Goal: Information Seeking & Learning: Check status

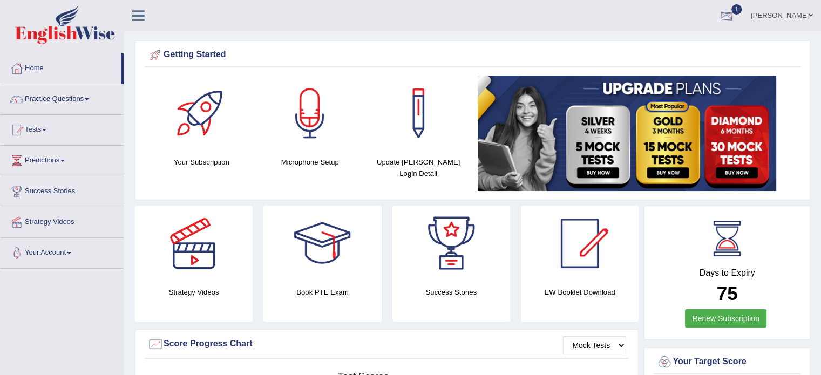
click at [735, 11] on div at bounding box center [726, 16] width 16 height 16
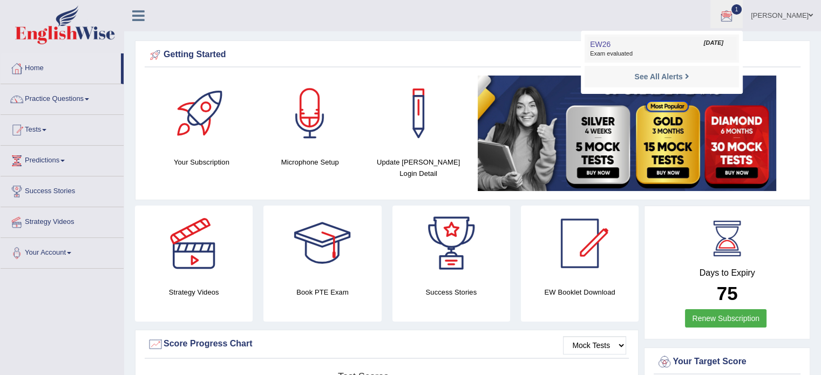
click at [661, 50] on span "Exam evaluated" at bounding box center [662, 54] width 144 height 9
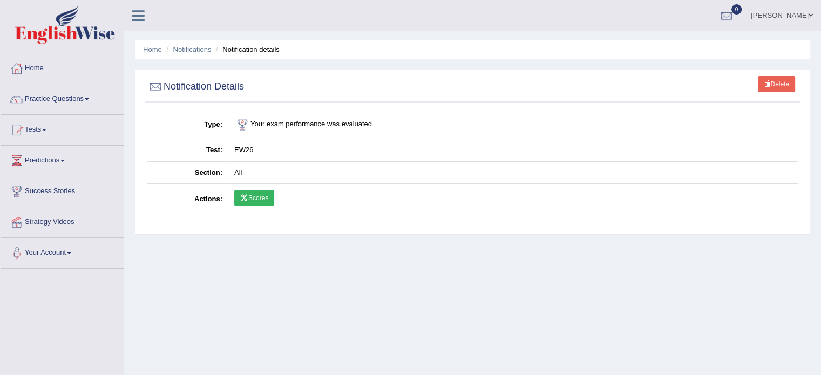
click at [257, 204] on link "Scores" at bounding box center [254, 198] width 40 height 16
click at [253, 195] on link "Scores" at bounding box center [254, 198] width 40 height 16
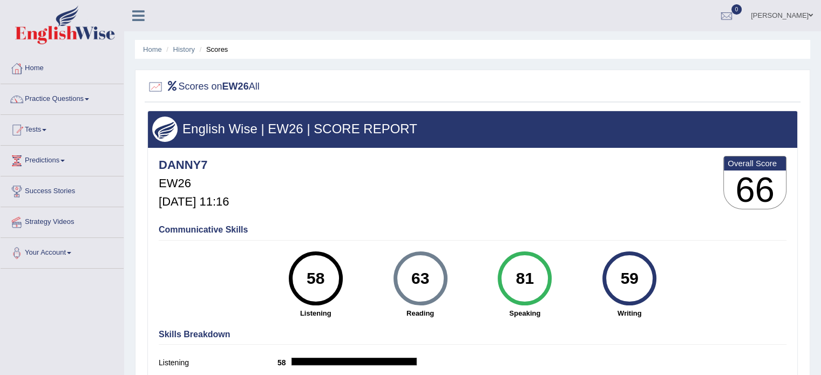
click at [419, 189] on div "DANNY7 EW26 [DATE] 11:16 Overall Score 66" at bounding box center [472, 185] width 633 height 64
click at [40, 69] on link "Home" at bounding box center [62, 66] width 123 height 27
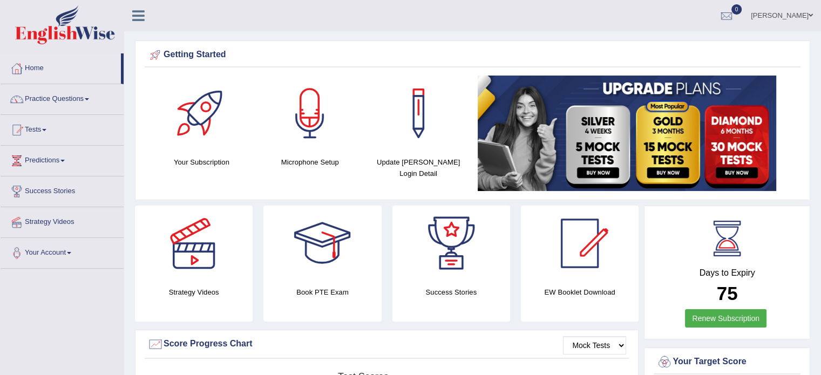
click at [49, 132] on link "Tests" at bounding box center [62, 128] width 123 height 27
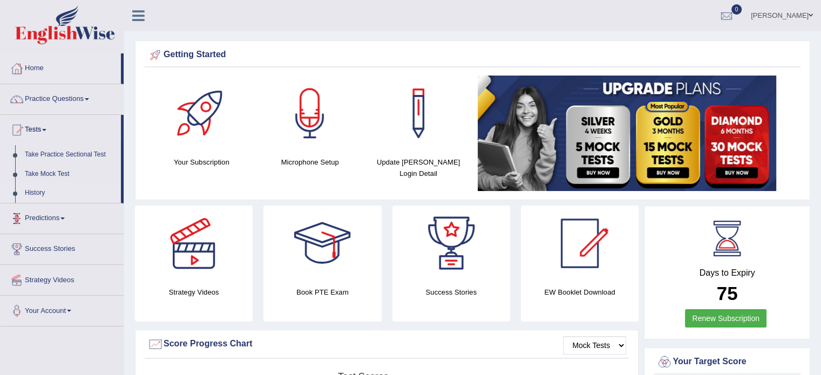
click at [31, 194] on link "History" at bounding box center [70, 193] width 101 height 19
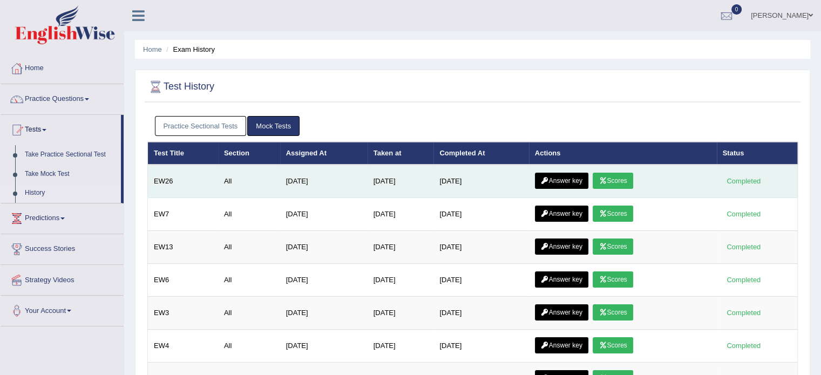
click at [585, 181] on link "Answer key" at bounding box center [561, 181] width 53 height 16
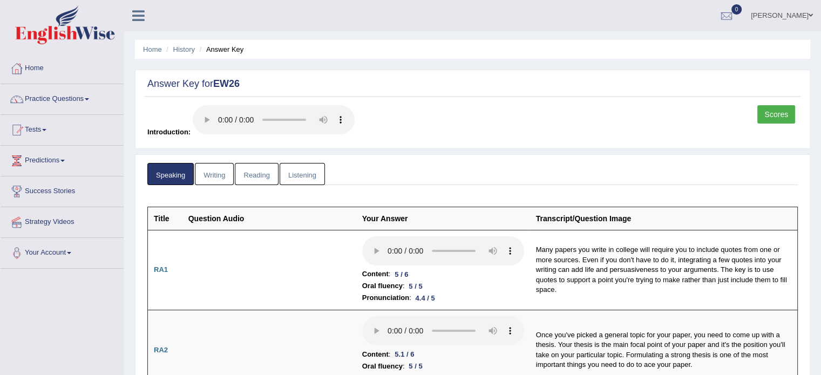
click at [223, 178] on link "Writing" at bounding box center [214, 174] width 39 height 22
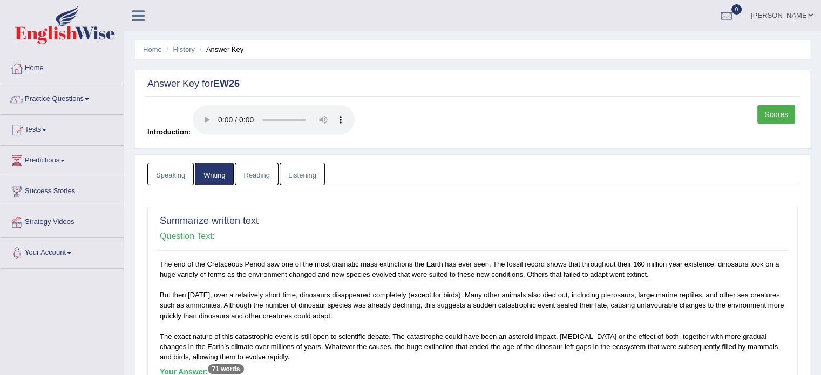
click at [531, 111] on div "Scores Introduction:" at bounding box center [473, 124] width 656 height 38
click at [517, 130] on div "Scores Introduction:" at bounding box center [473, 124] width 656 height 38
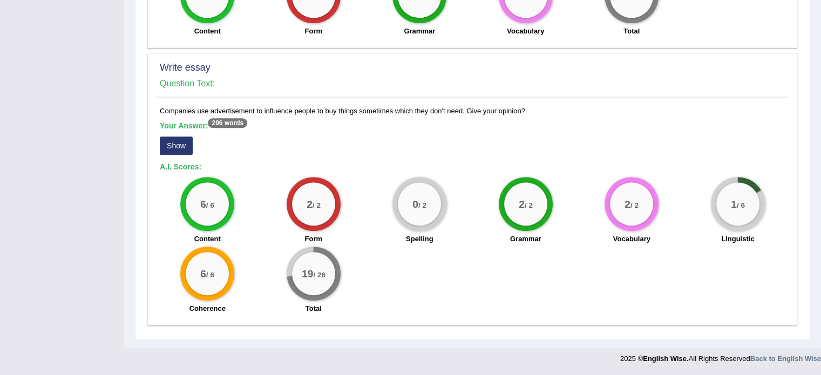
scroll to position [799, 0]
click at [736, 182] on div "1 / 6" at bounding box center [737, 203] width 43 height 43
click at [170, 137] on button "Show" at bounding box center [176, 146] width 33 height 18
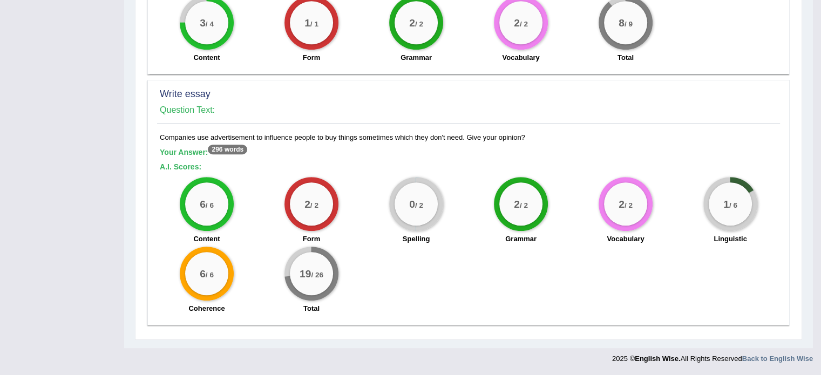
scroll to position [834, 0]
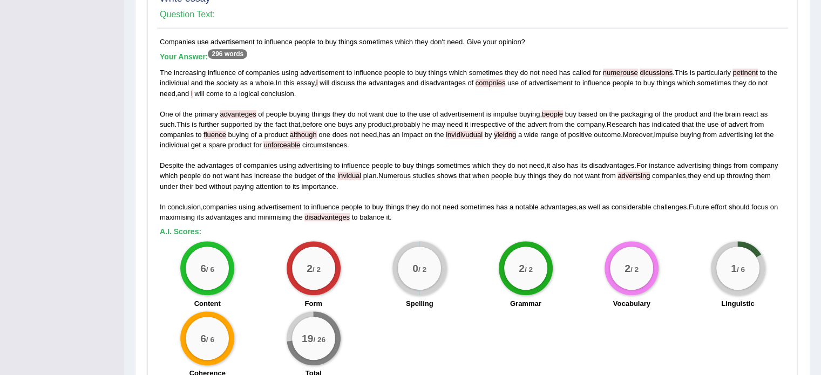
click at [493, 162] on span "they" at bounding box center [498, 165] width 13 height 8
click at [664, 214] on div "The increasing influence of companies using advertisement to influence people t…" at bounding box center [473, 144] width 626 height 155
click at [621, 69] on span "numerouse" at bounding box center [620, 73] width 35 height 8
click at [524, 213] on div "The increasing influence of companies using advertisement to influence people t…" at bounding box center [473, 144] width 626 height 155
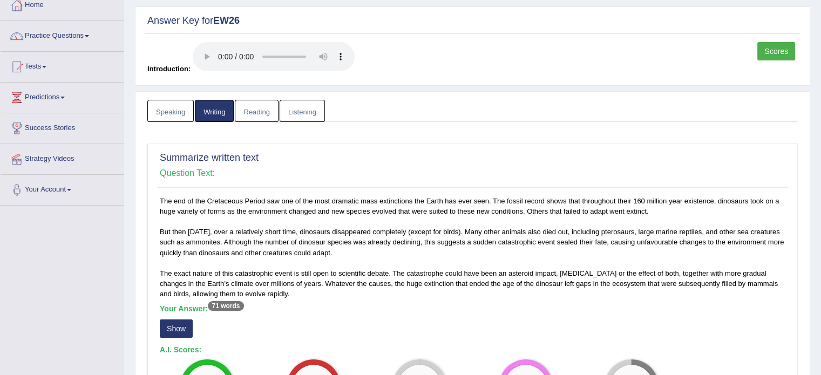
scroll to position [66, 0]
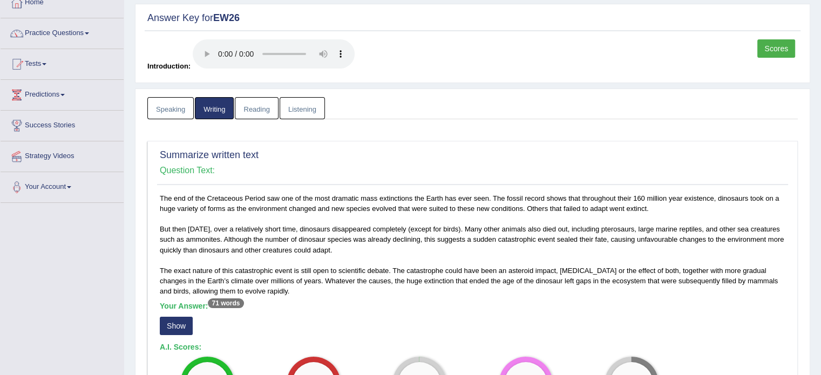
click at [524, 213] on div "The end of the Cretaceous Period saw one of the most dramatic mass extinctions …" at bounding box center [472, 311] width 631 height 237
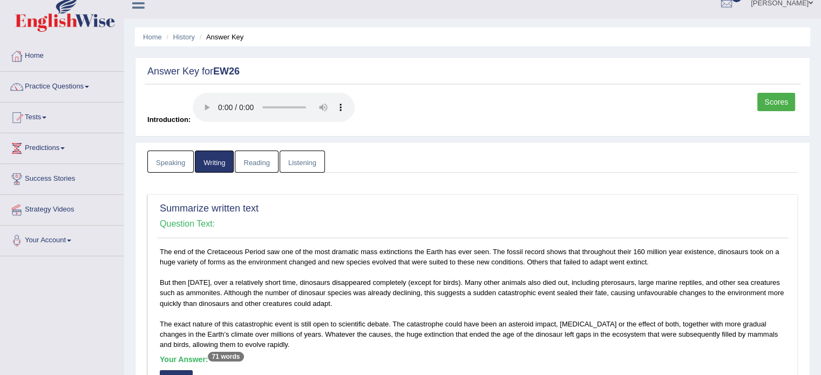
scroll to position [0, 0]
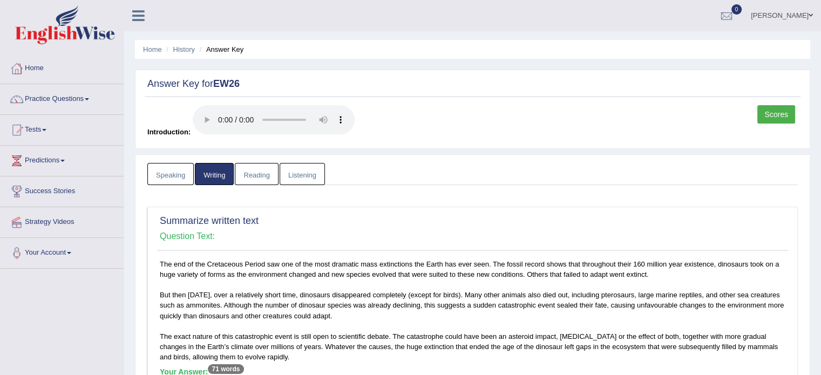
click at [328, 266] on div "The end of the Cretaceous Period saw one of the most dramatic mass extinctions …" at bounding box center [472, 377] width 631 height 237
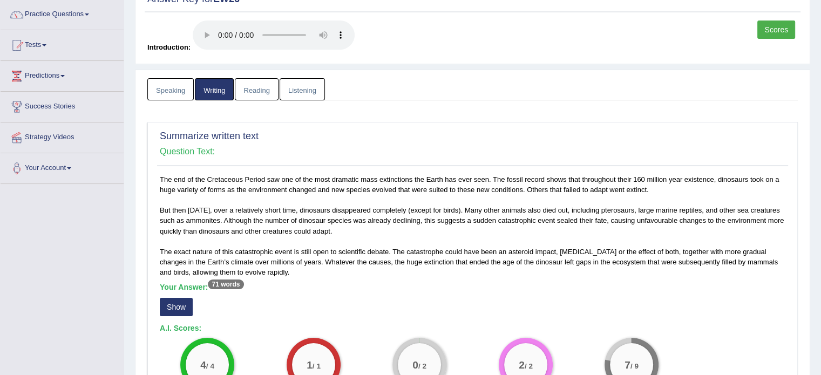
scroll to position [86, 0]
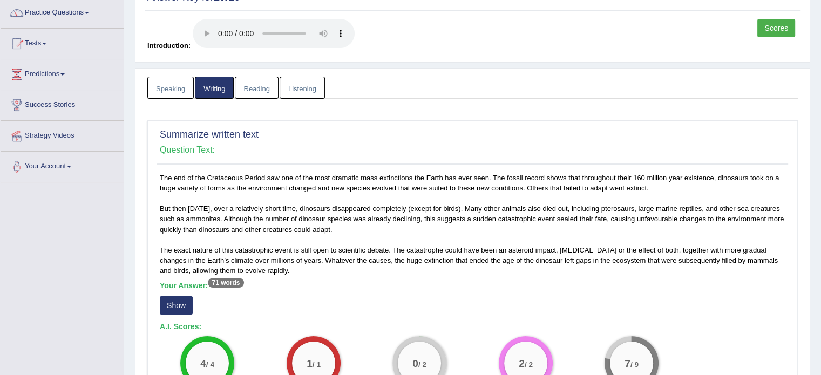
click at [170, 87] on link "Speaking" at bounding box center [170, 88] width 46 height 22
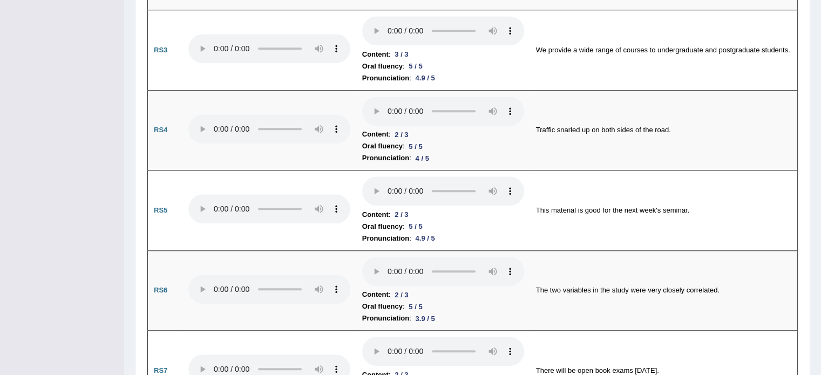
scroll to position [0, 0]
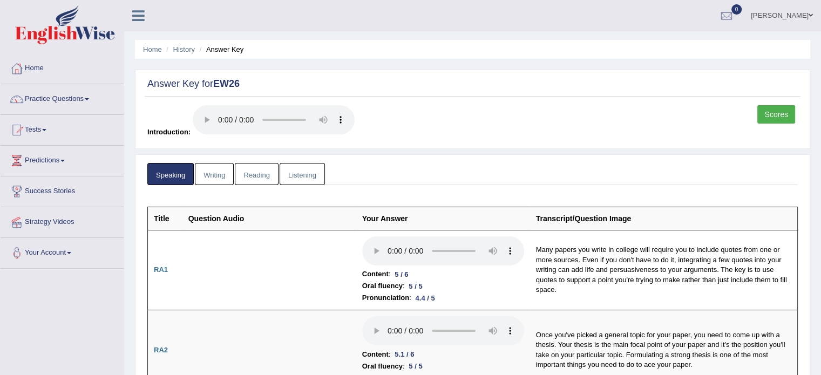
click at [308, 171] on link "Listening" at bounding box center [302, 174] width 45 height 22
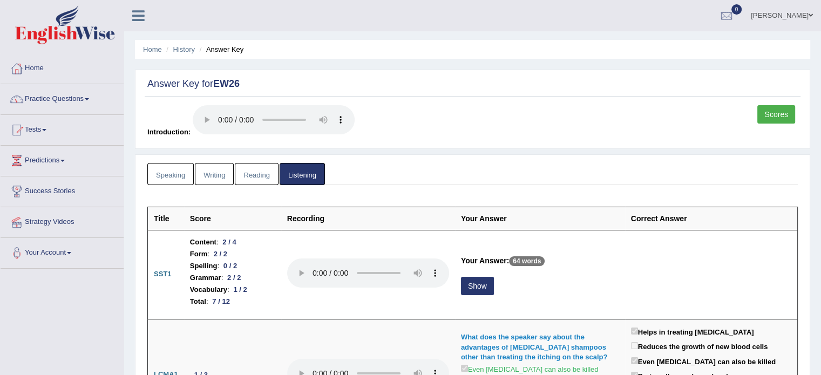
click at [467, 178] on ul "Speaking Writing Reading Listening" at bounding box center [472, 174] width 650 height 22
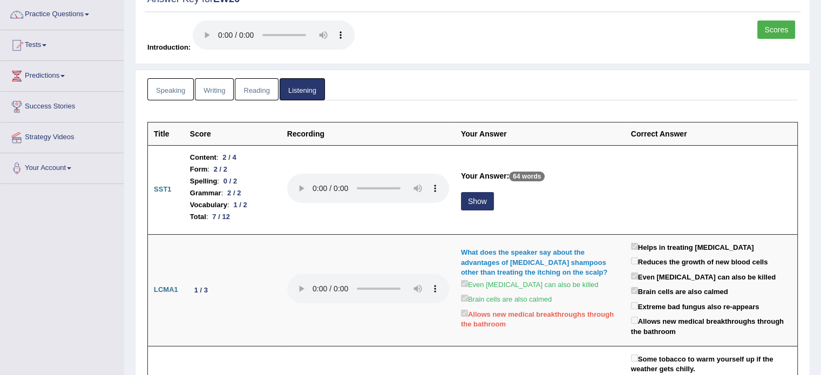
scroll to position [86, 0]
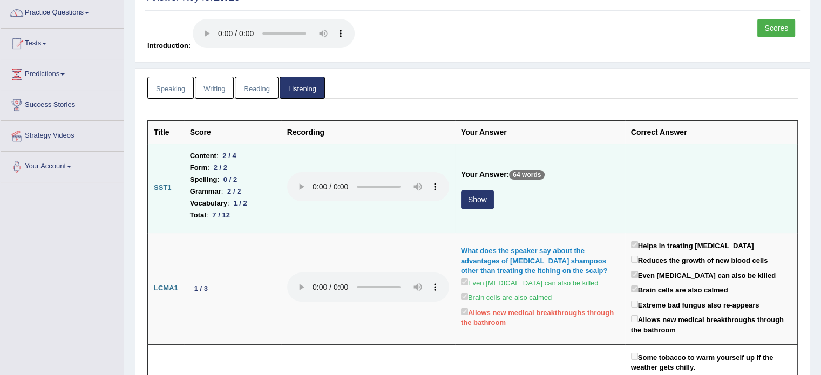
click at [469, 196] on button "Show" at bounding box center [477, 200] width 33 height 18
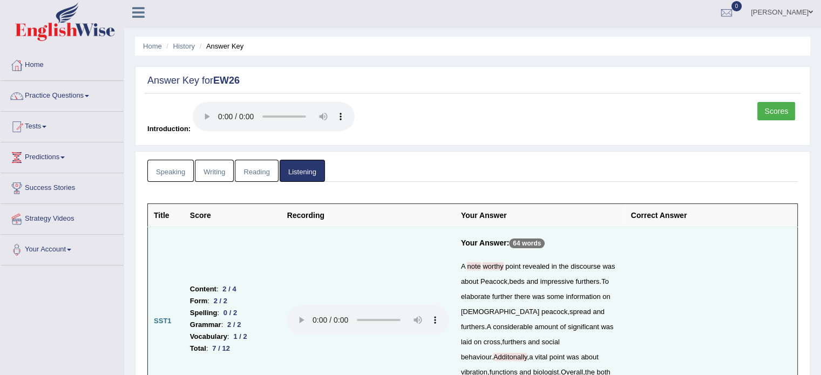
scroll to position [0, 0]
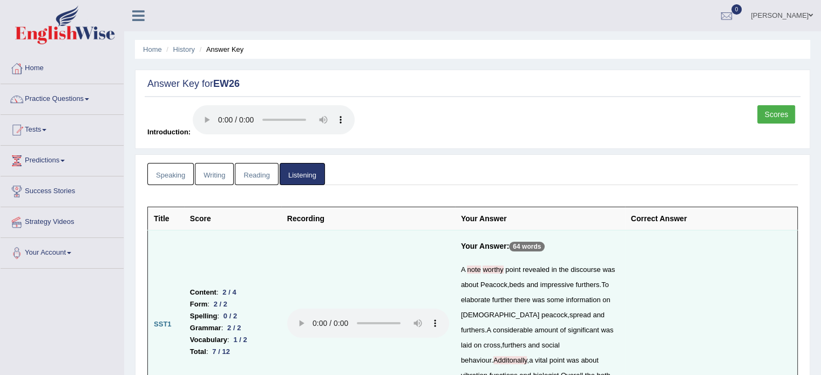
click at [261, 178] on link "Reading" at bounding box center [256, 174] width 43 height 22
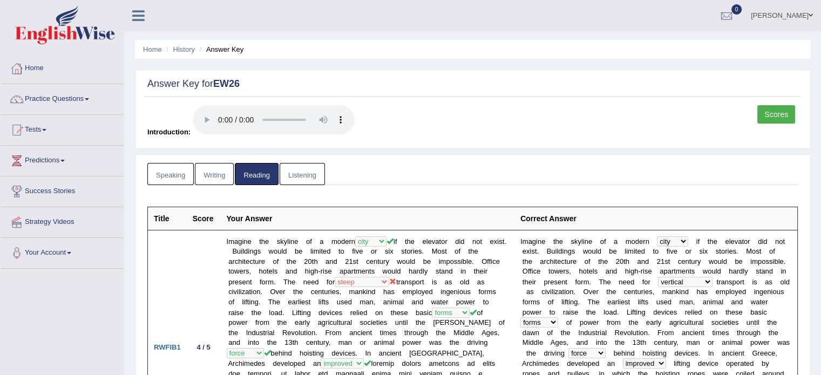
click at [456, 131] on div "Scores Introduction:" at bounding box center [473, 124] width 656 height 38
click at [172, 172] on link "Speaking" at bounding box center [170, 174] width 46 height 22
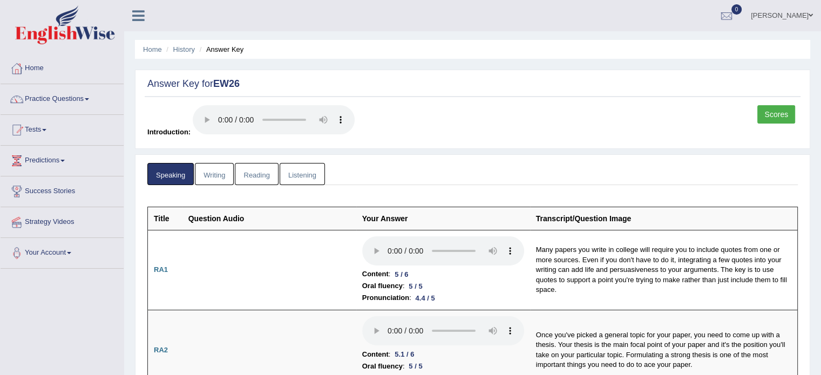
click at [501, 138] on div "Scores Introduction:" at bounding box center [473, 124] width 656 height 38
click at [87, 103] on link "Practice Questions" at bounding box center [62, 97] width 123 height 27
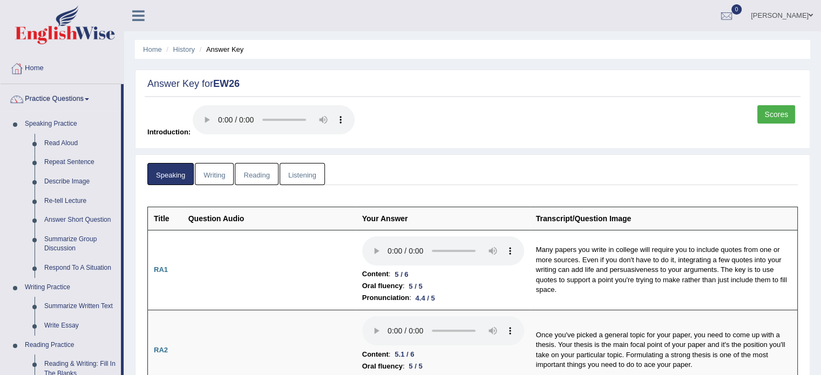
click at [87, 103] on link "Practice Questions" at bounding box center [61, 97] width 120 height 27
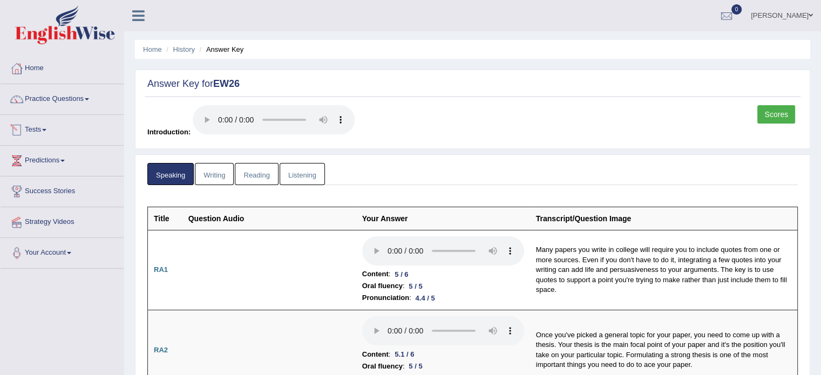
click at [56, 130] on link "Tests" at bounding box center [62, 128] width 123 height 27
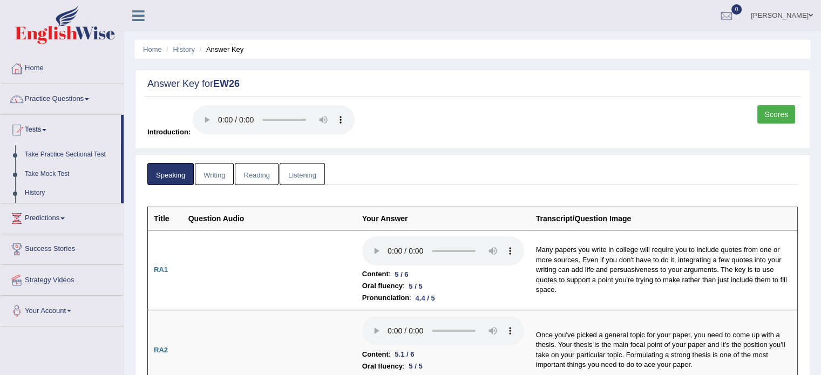
click at [56, 130] on link "Tests" at bounding box center [61, 128] width 120 height 27
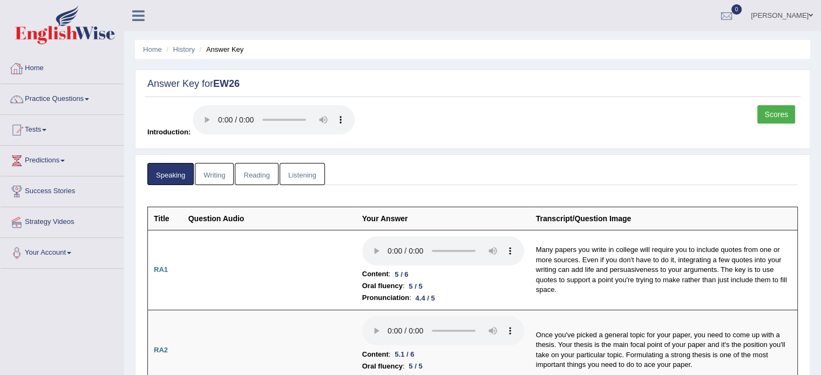
click at [36, 75] on link "Home" at bounding box center [62, 66] width 123 height 27
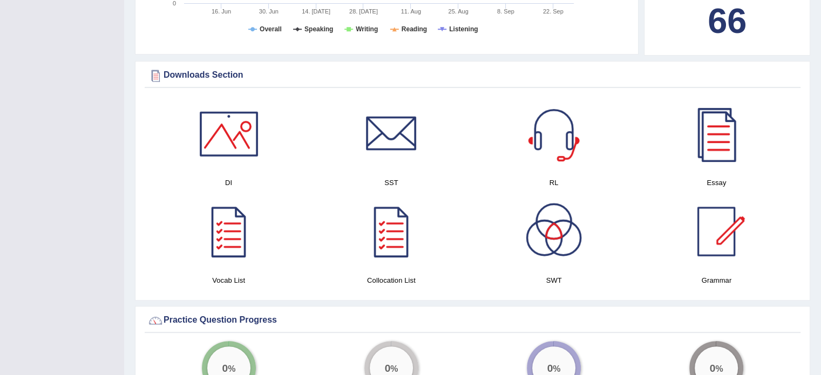
scroll to position [486, 0]
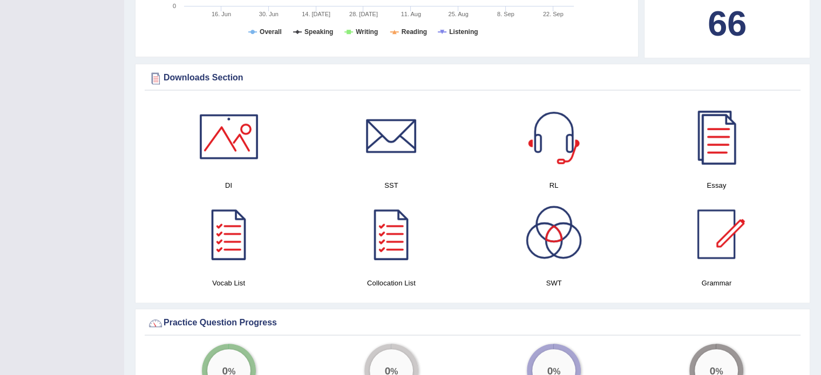
click at [730, 131] on div at bounding box center [717, 137] width 76 height 76
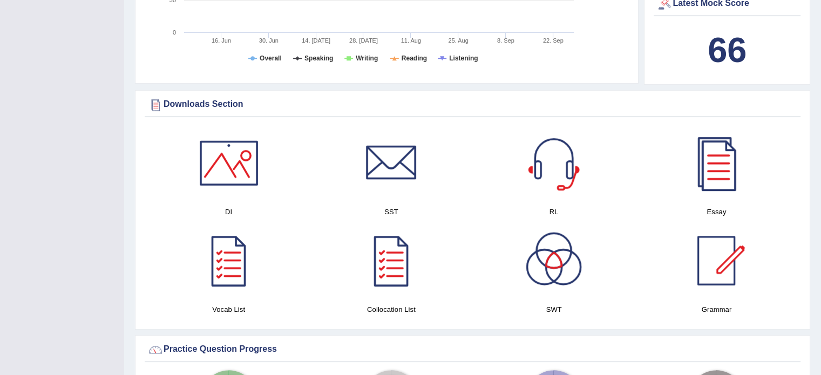
scroll to position [464, 0]
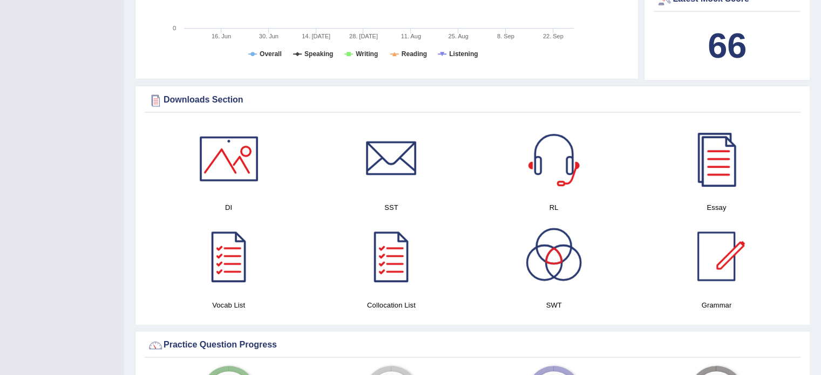
click at [546, 157] on div at bounding box center [554, 159] width 76 height 76
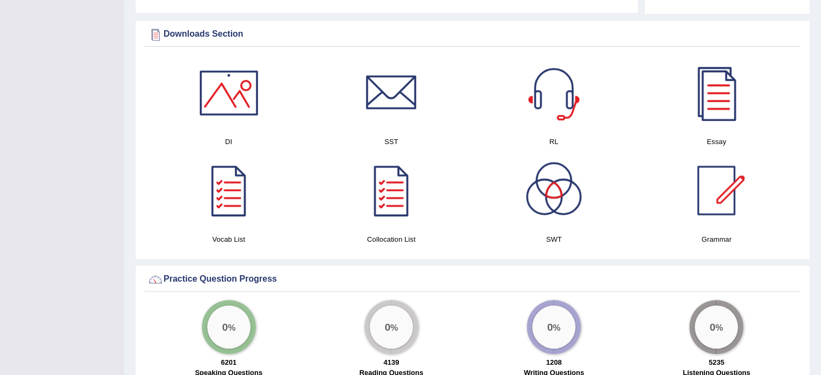
scroll to position [546, 0]
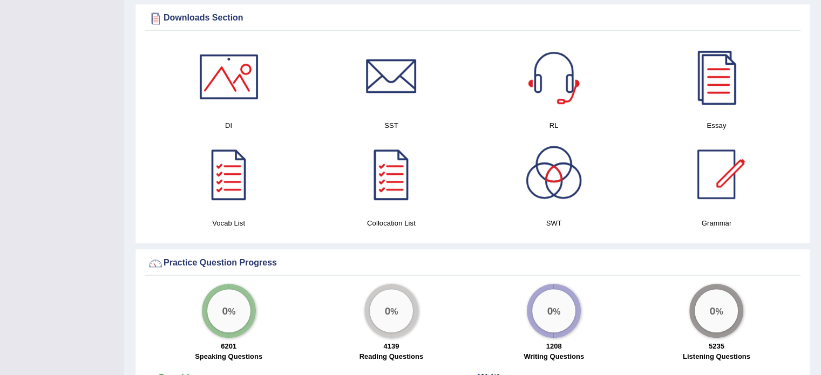
click at [411, 200] on div at bounding box center [392, 175] width 76 height 76
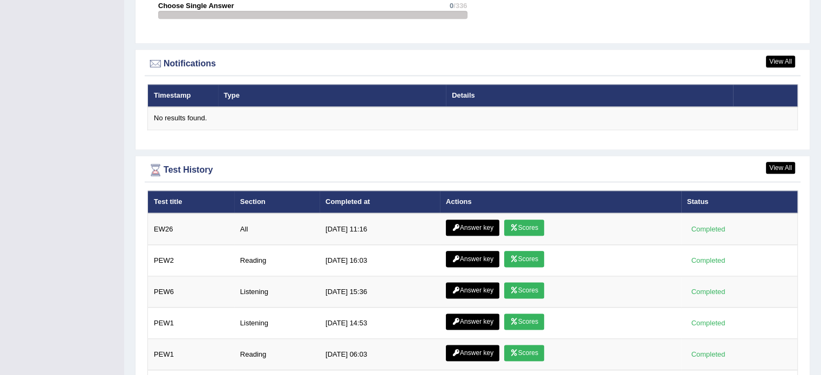
scroll to position [1263, 0]
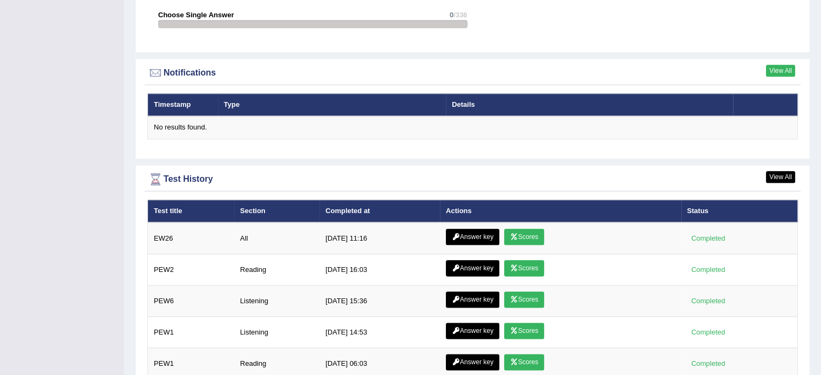
click at [769, 65] on link "View All" at bounding box center [780, 71] width 29 height 12
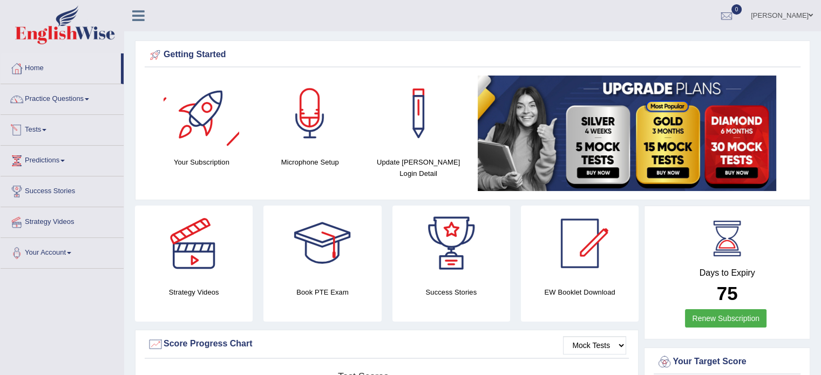
click at [58, 123] on link "Tests" at bounding box center [62, 128] width 123 height 27
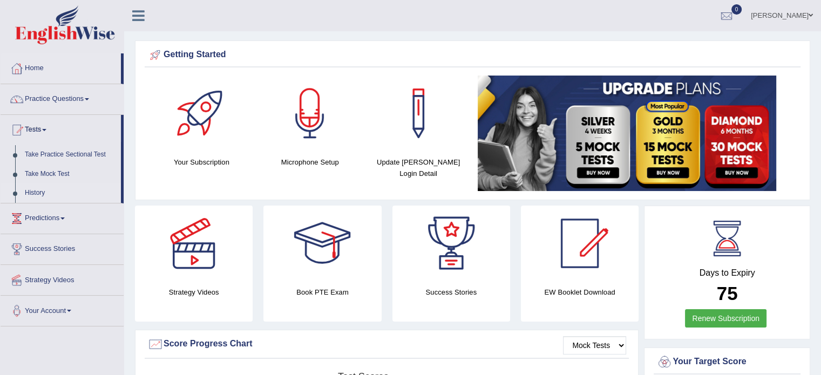
click at [39, 194] on link "History" at bounding box center [70, 193] width 101 height 19
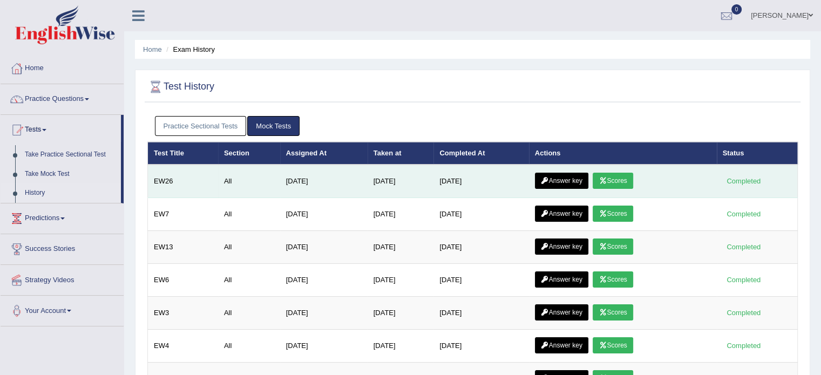
click at [574, 179] on link "Answer key" at bounding box center [561, 181] width 53 height 16
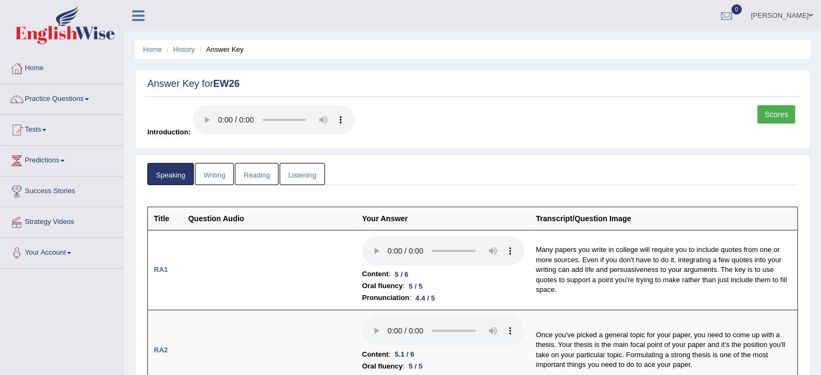
click at [208, 172] on link "Writing" at bounding box center [214, 174] width 39 height 22
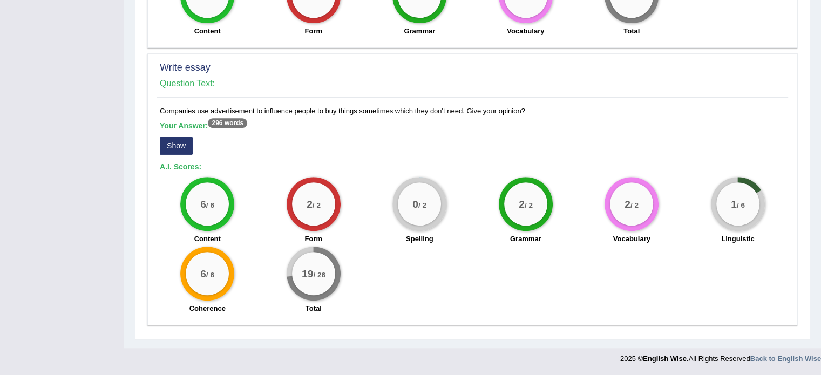
scroll to position [762, 0]
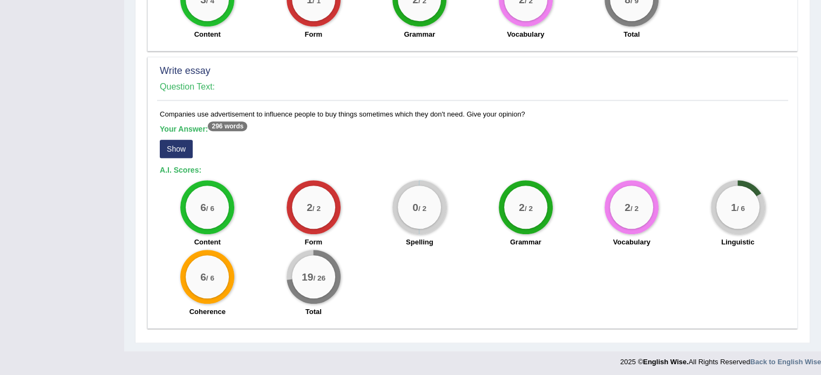
click at [177, 145] on button "Show" at bounding box center [176, 149] width 33 height 18
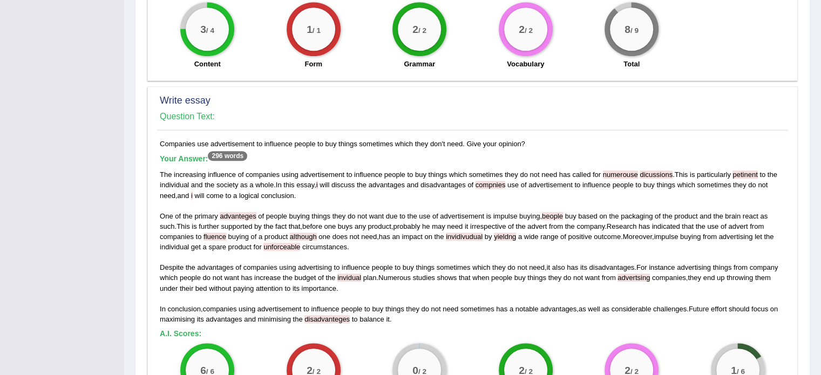
scroll to position [649, 0]
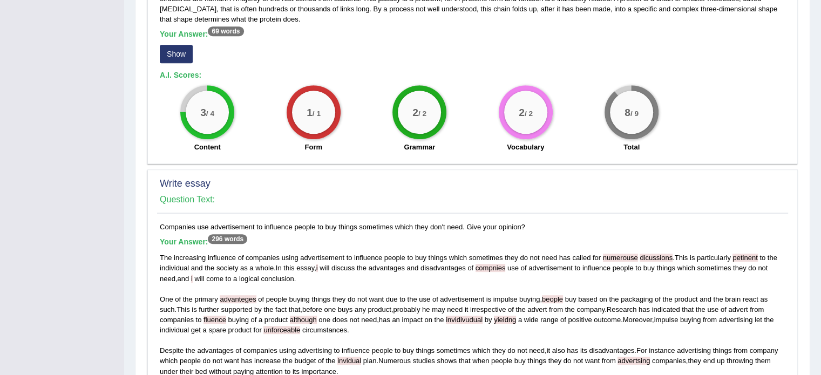
click at [395, 286] on div "The increasing influence of companies using advertisement to influence people t…" at bounding box center [473, 330] width 626 height 155
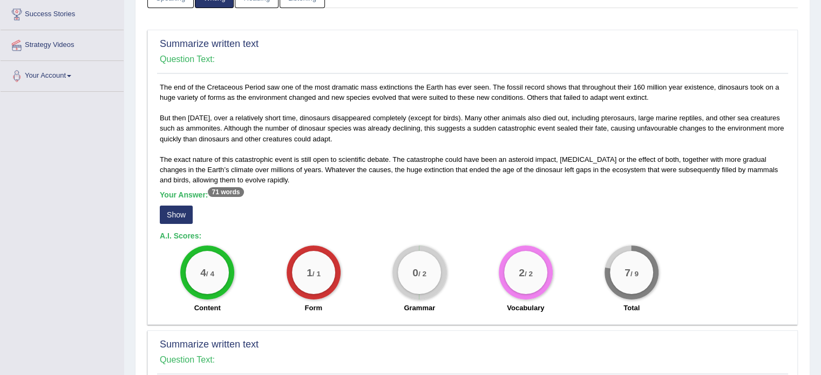
scroll to position [194, 0]
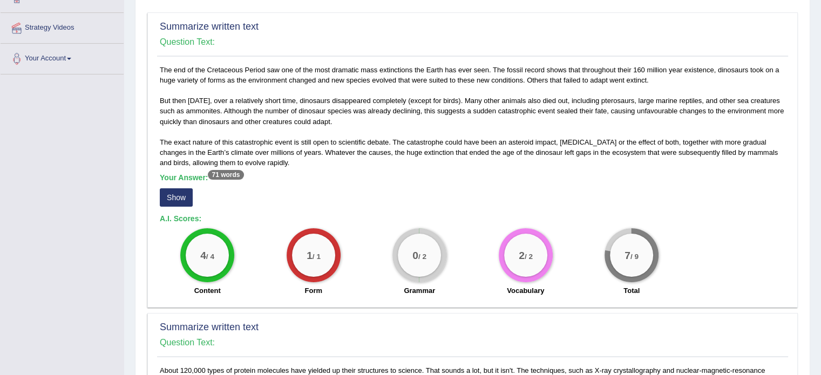
click at [173, 188] on button "Show" at bounding box center [176, 197] width 33 height 18
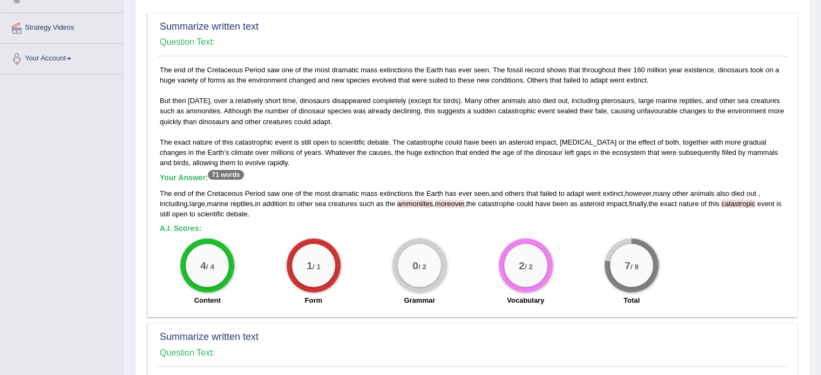
click at [396, 213] on div "The end of the Cretaceous Period saw one of the most dramatic mass extinctions …" at bounding box center [473, 203] width 626 height 31
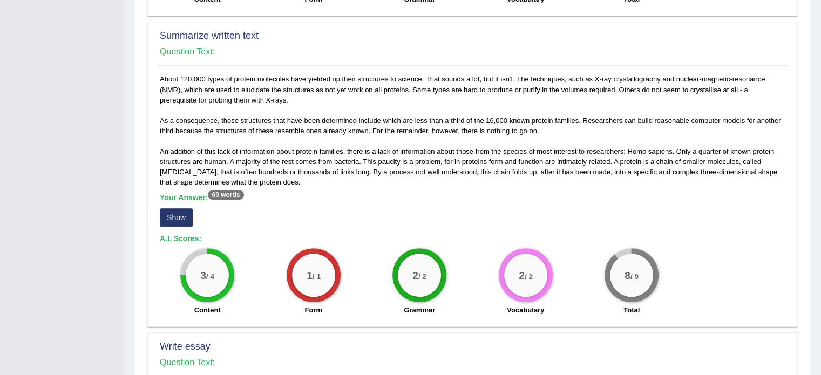
scroll to position [497, 0]
